Goal: Task Accomplishment & Management: Manage account settings

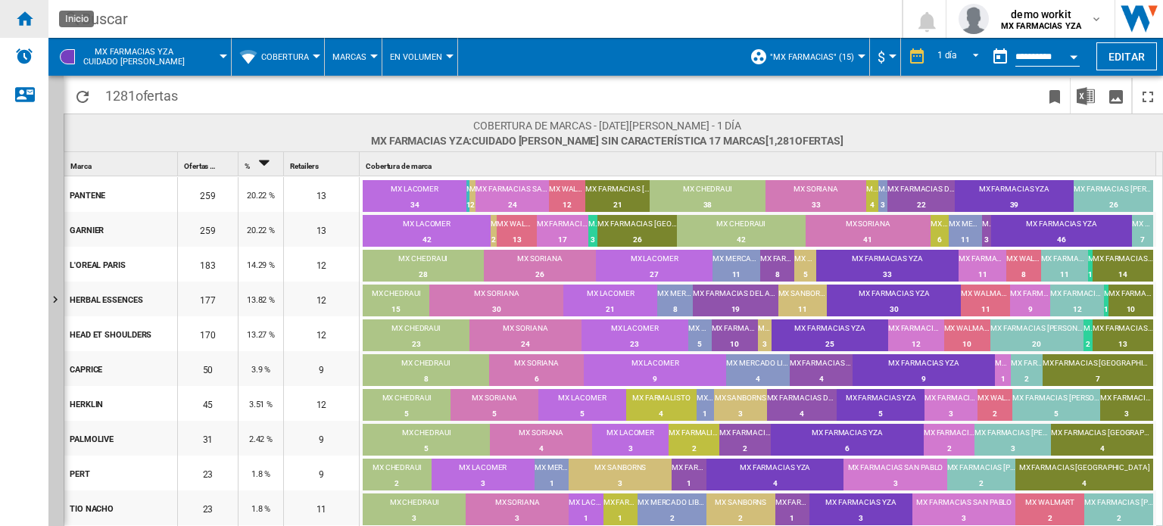
click at [23, 18] on ng-md-icon "Inicio" at bounding box center [24, 18] width 18 height 18
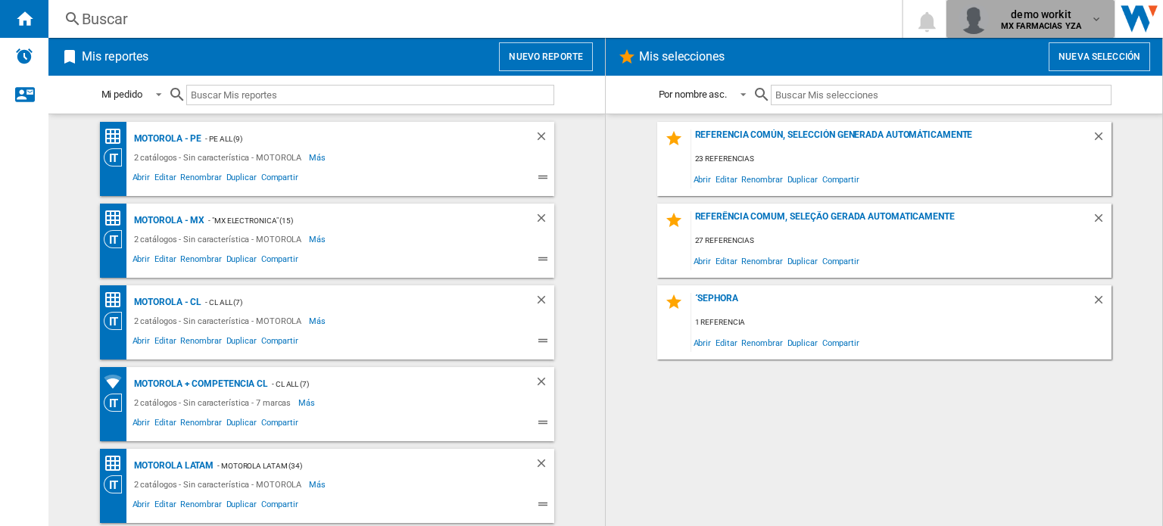
click at [1069, 20] on span "demo workit" at bounding box center [1041, 14] width 80 height 15
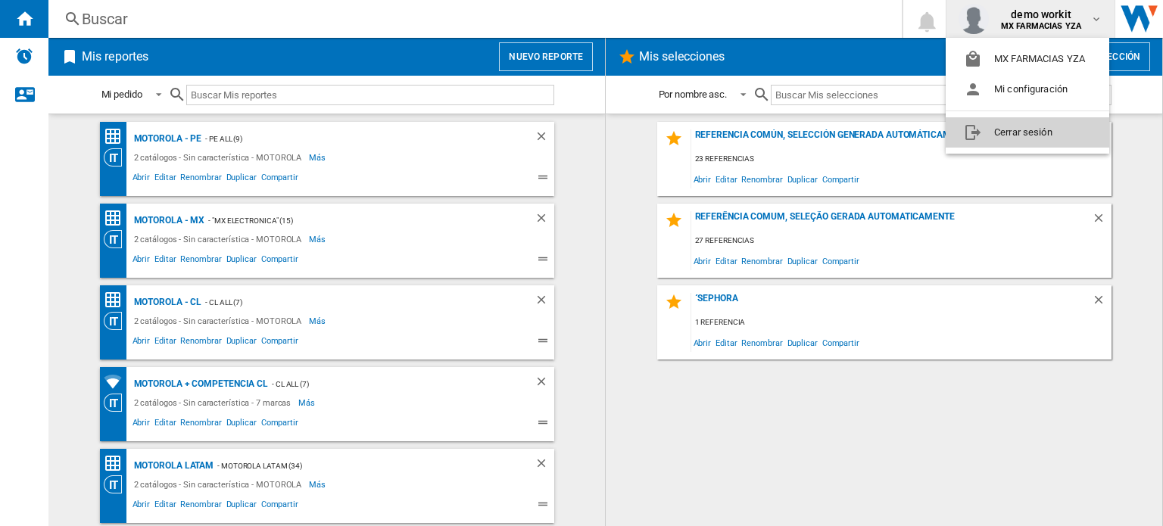
click at [1048, 131] on button "Cerrar sesión" at bounding box center [1028, 132] width 164 height 30
